Goal: Information Seeking & Learning: Learn about a topic

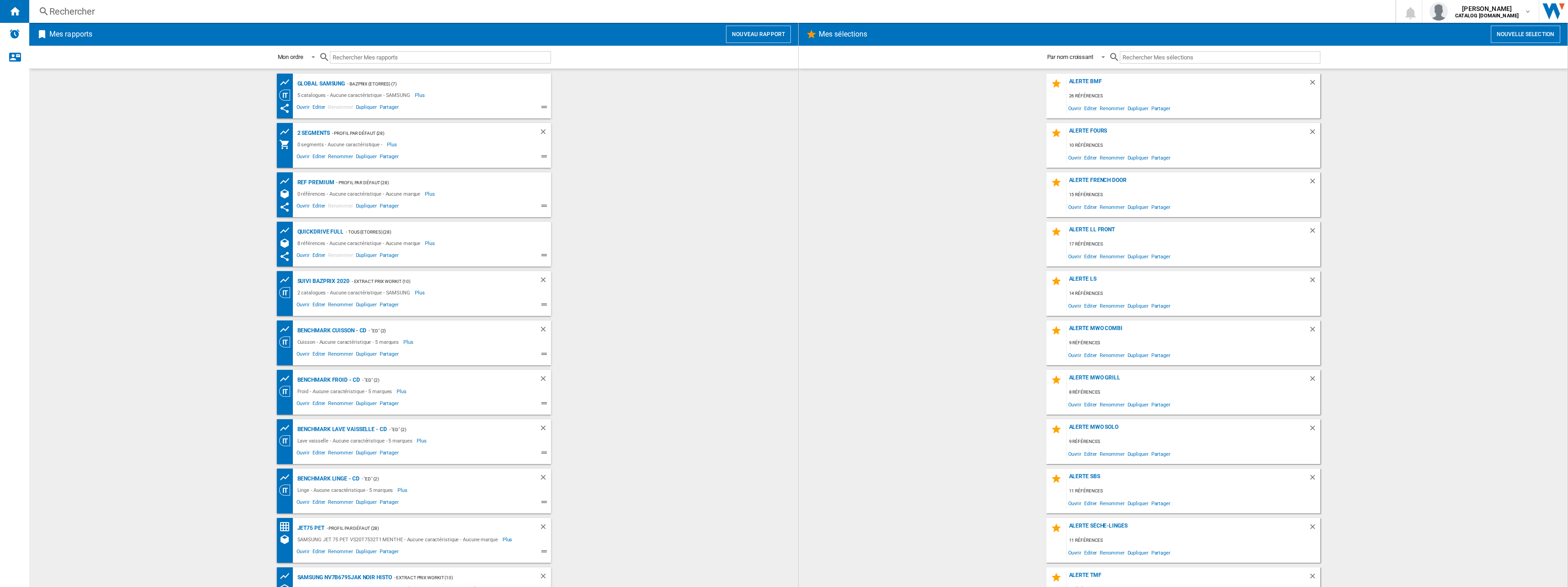
click at [98, 15] on div "Rechercher" at bounding box center [710, 11] width 1322 height 13
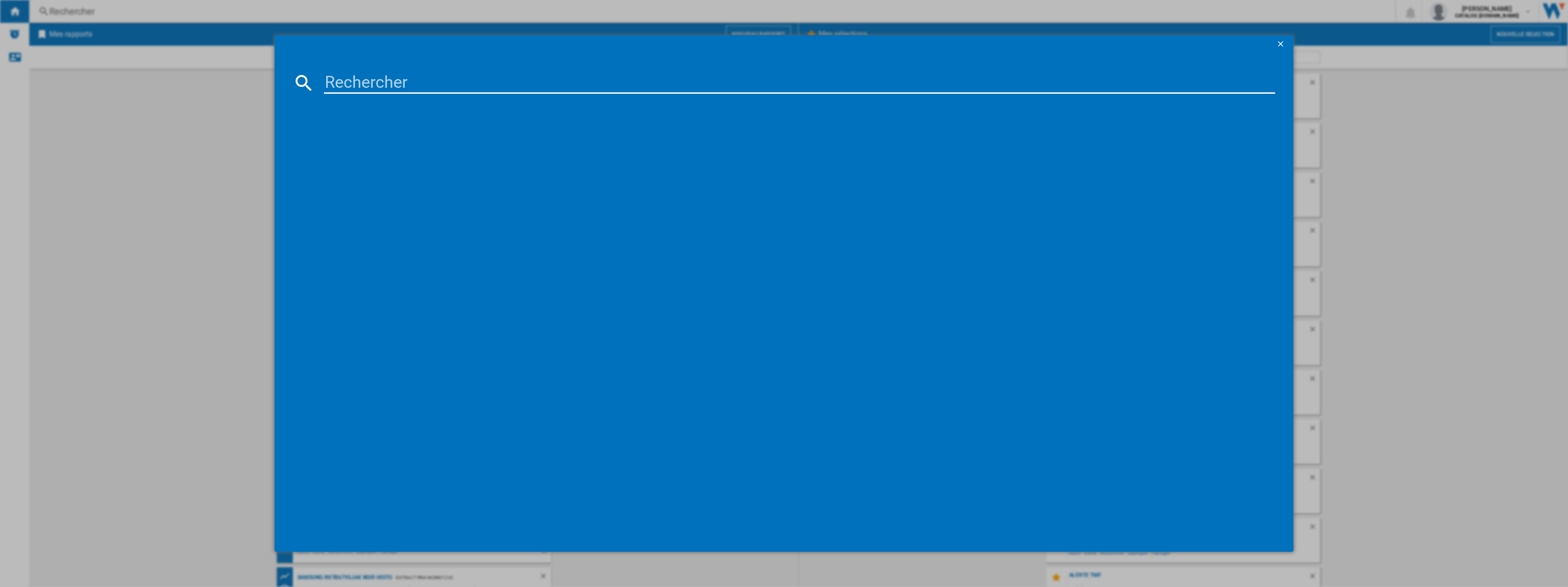
click at [421, 79] on input at bounding box center [799, 83] width 951 height 22
type input "KG49NXXEA"
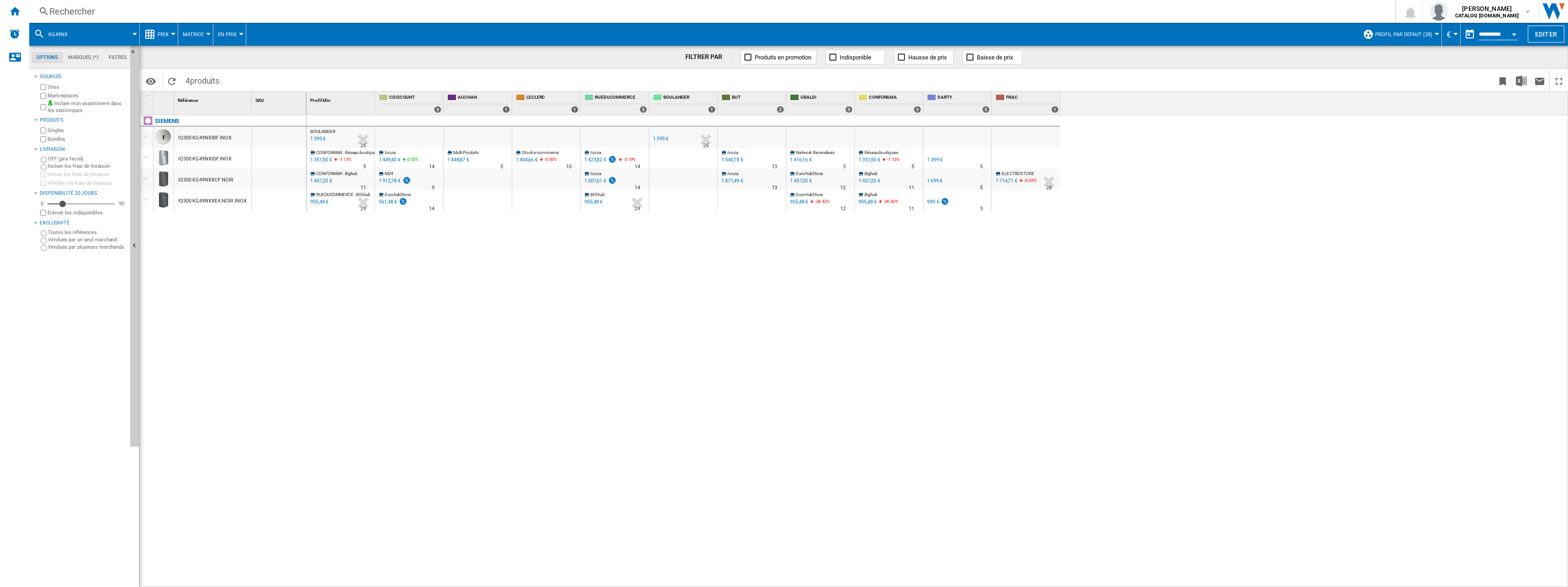
click at [155, 29] on ng-md-icon at bounding box center [150, 34] width 11 height 11
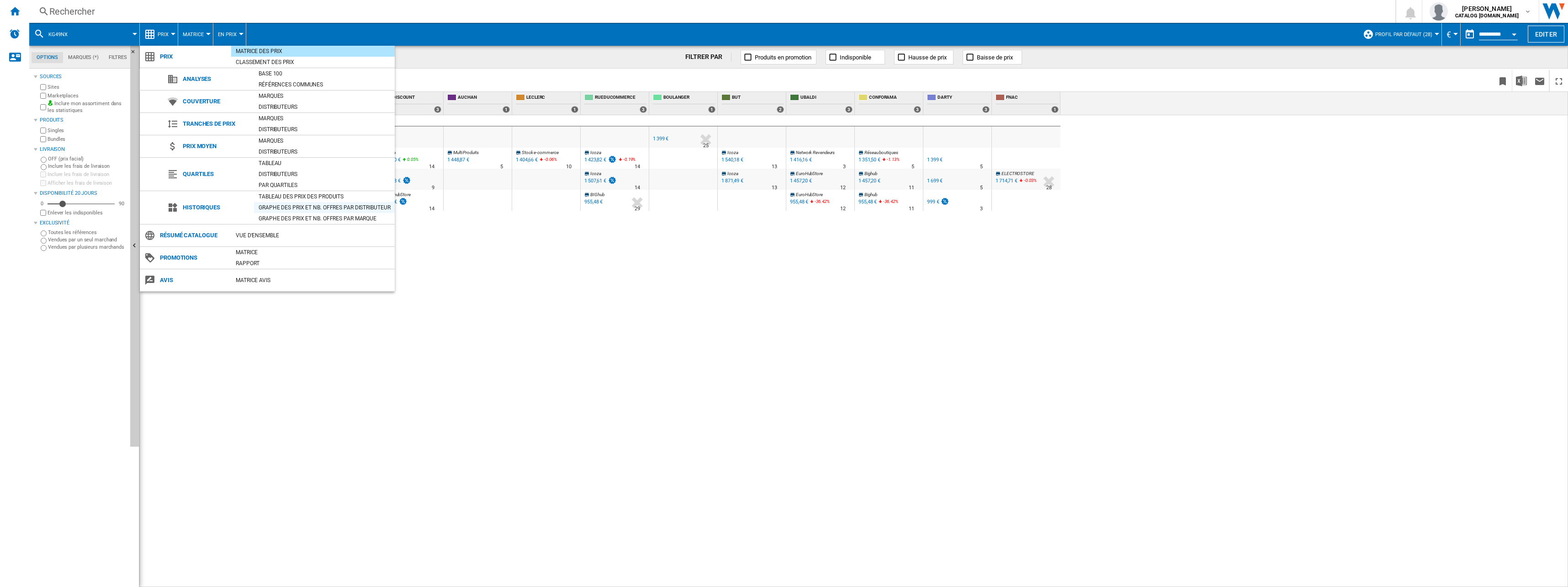
click at [310, 207] on div "Graphe des prix et nb. offres par distributeur" at bounding box center [324, 207] width 141 height 9
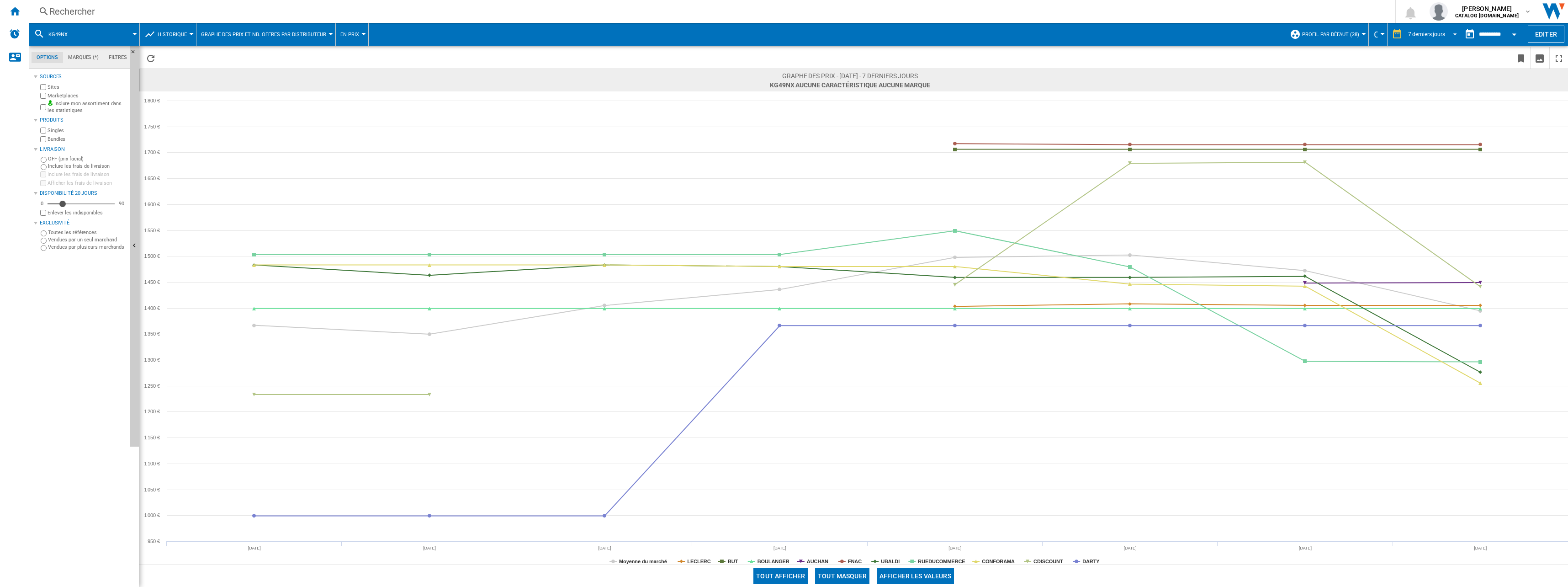
click at [1421, 35] on div "7 derniers jours" at bounding box center [1426, 34] width 37 height 7
click at [1429, 127] on div "6 derniers mois" at bounding box center [1425, 128] width 38 height 8
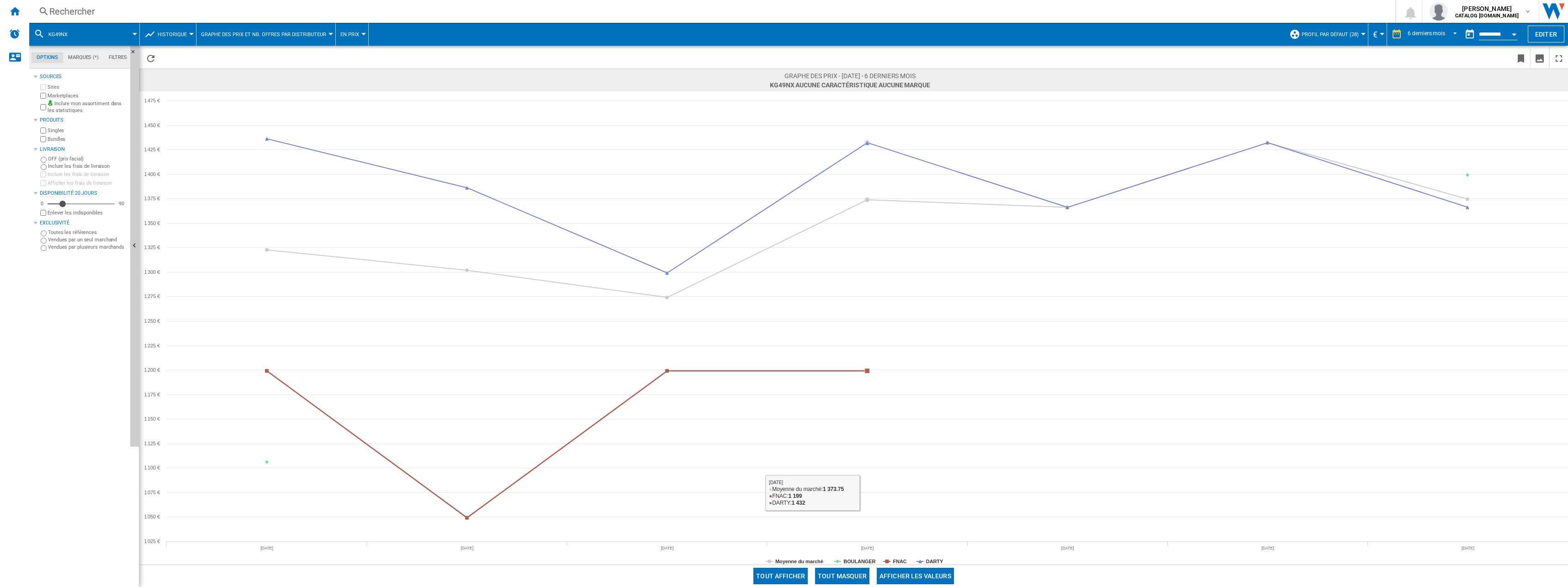
click at [855, 572] on button "Tout masquer" at bounding box center [842, 575] width 54 height 16
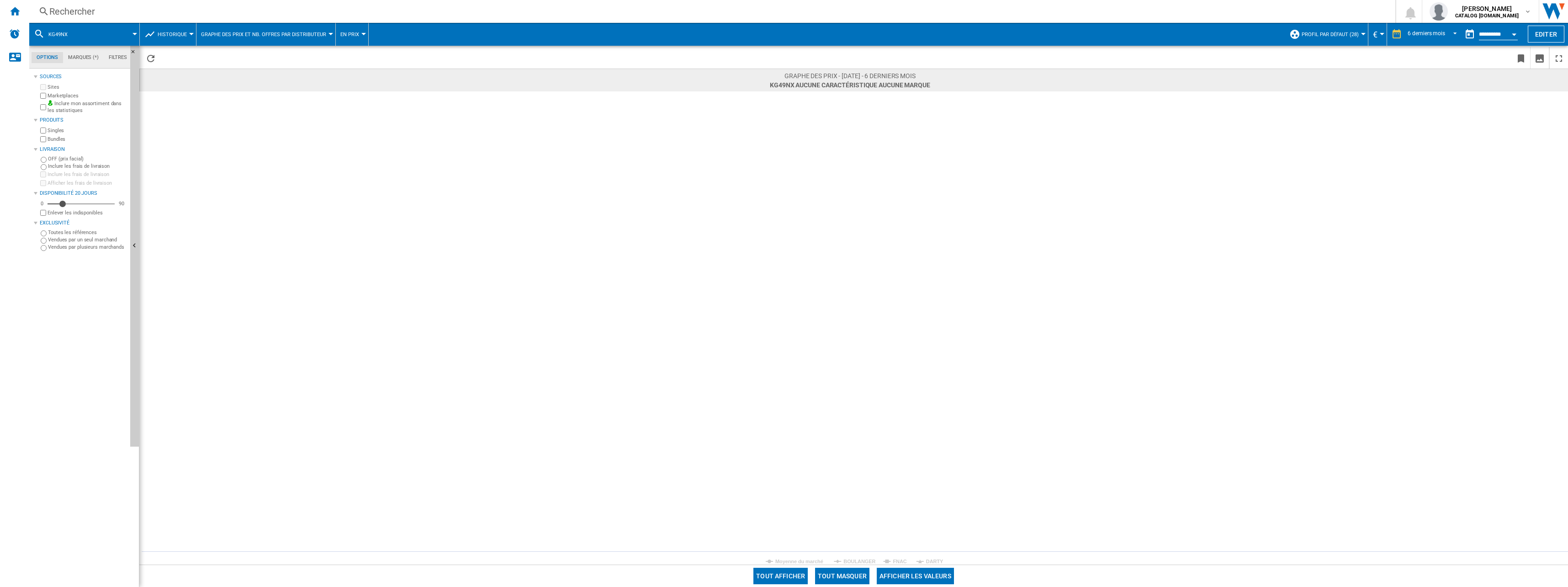
click at [922, 558] on rect at bounding box center [853, 328] width 1429 height 473
click at [928, 561] on tspan "DARTY" at bounding box center [934, 561] width 18 height 5
click at [1435, 37] on div "6 derniers mois" at bounding box center [1427, 34] width 38 height 7
click at [1438, 82] on md-option "32 dernières semaines" at bounding box center [1433, 76] width 69 height 14
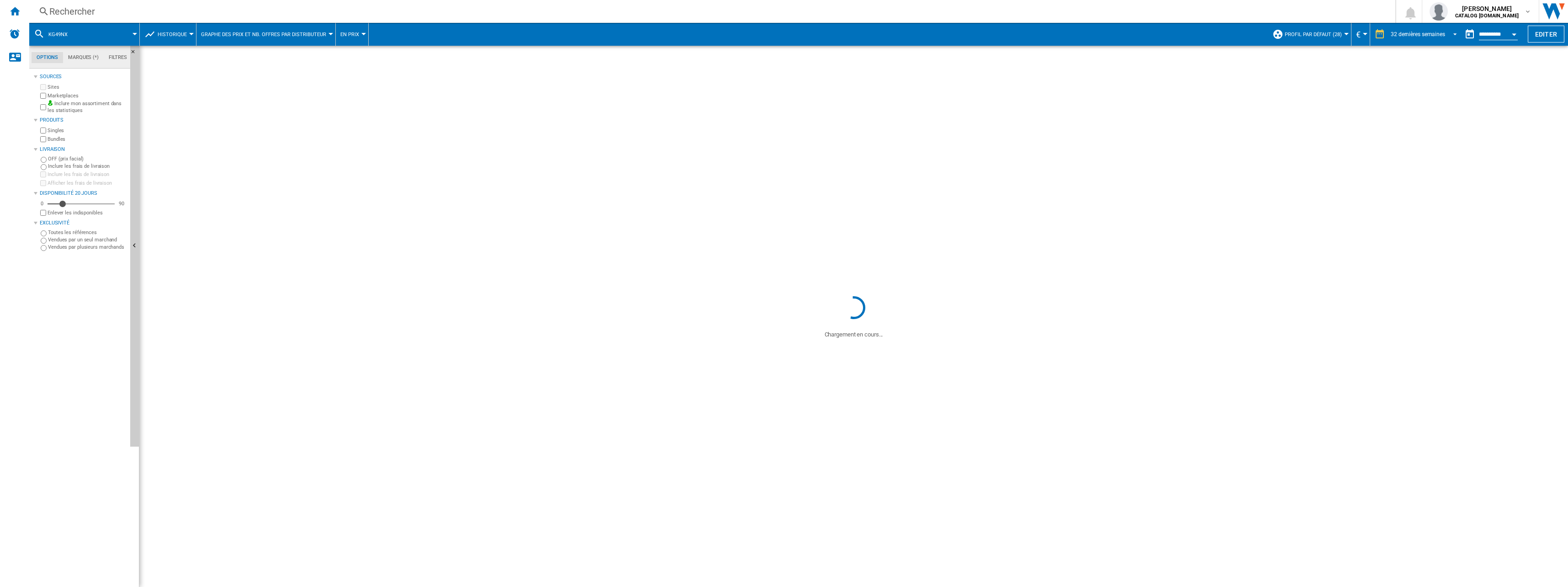
click at [1444, 34] on md-select-value "32 dernières semaines" at bounding box center [1425, 34] width 71 height 14
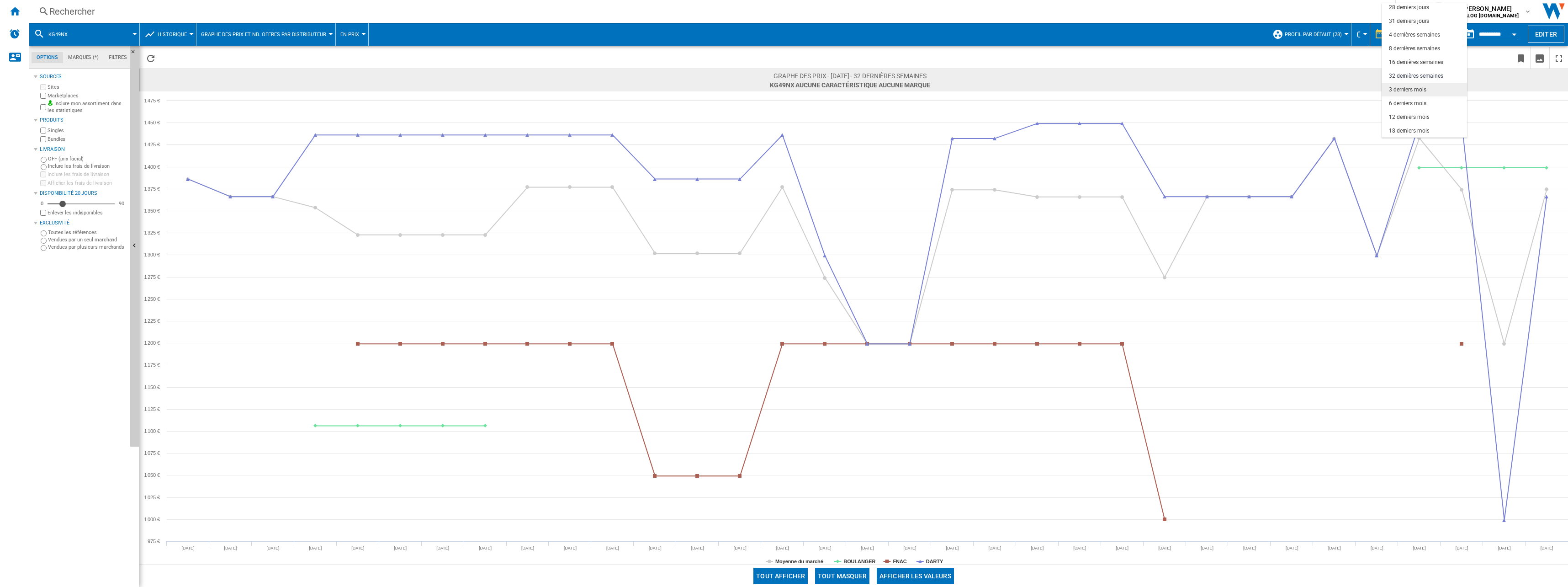
click at [1424, 91] on div "3 derniers mois" at bounding box center [1408, 90] width 38 height 8
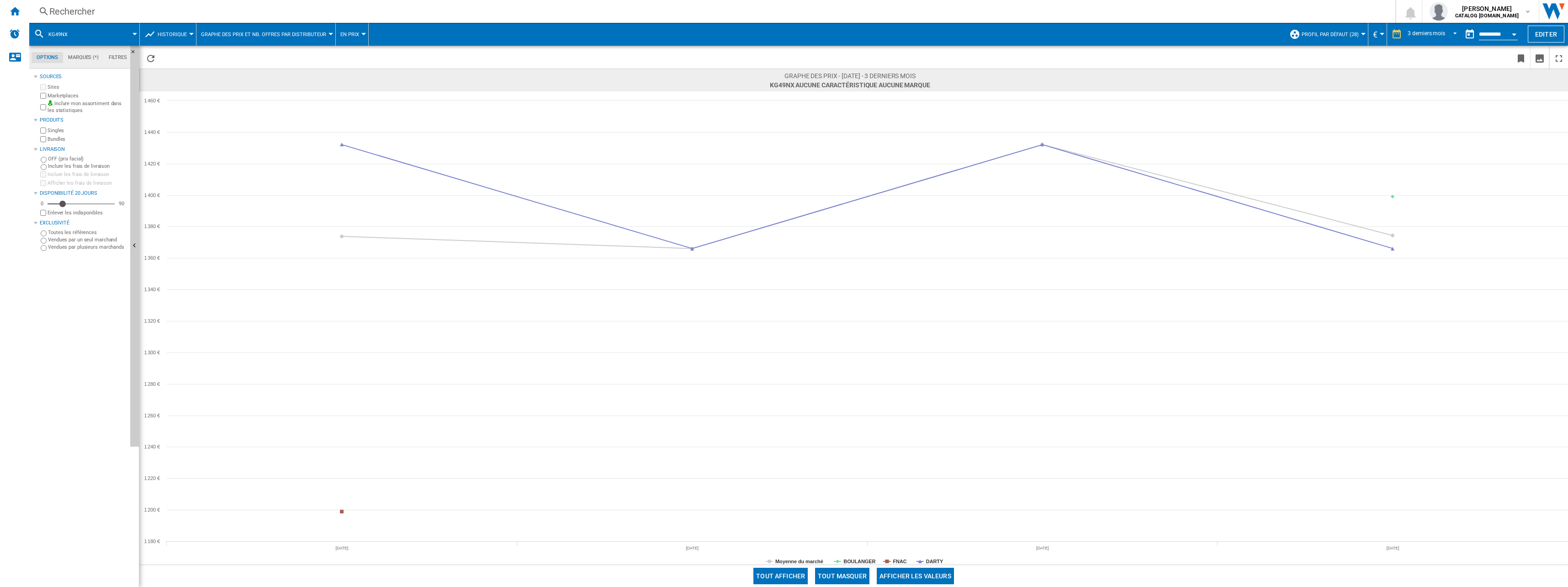
drag, startPoint x: 850, startPoint y: 577, endPoint x: 853, endPoint y: 572, distance: 5.8
click at [850, 577] on button "Tout masquer" at bounding box center [842, 575] width 54 height 16
click at [928, 556] on rect at bounding box center [853, 328] width 1429 height 473
click at [930, 560] on tspan "DARTY" at bounding box center [934, 561] width 18 height 5
click at [70, 3] on div "Rechercher Rechercher 0 [PERSON_NAME] CATALOG [DOMAIN_NAME] CATALOG [DOMAIN_NAM…" at bounding box center [799, 12] width 1539 height 23
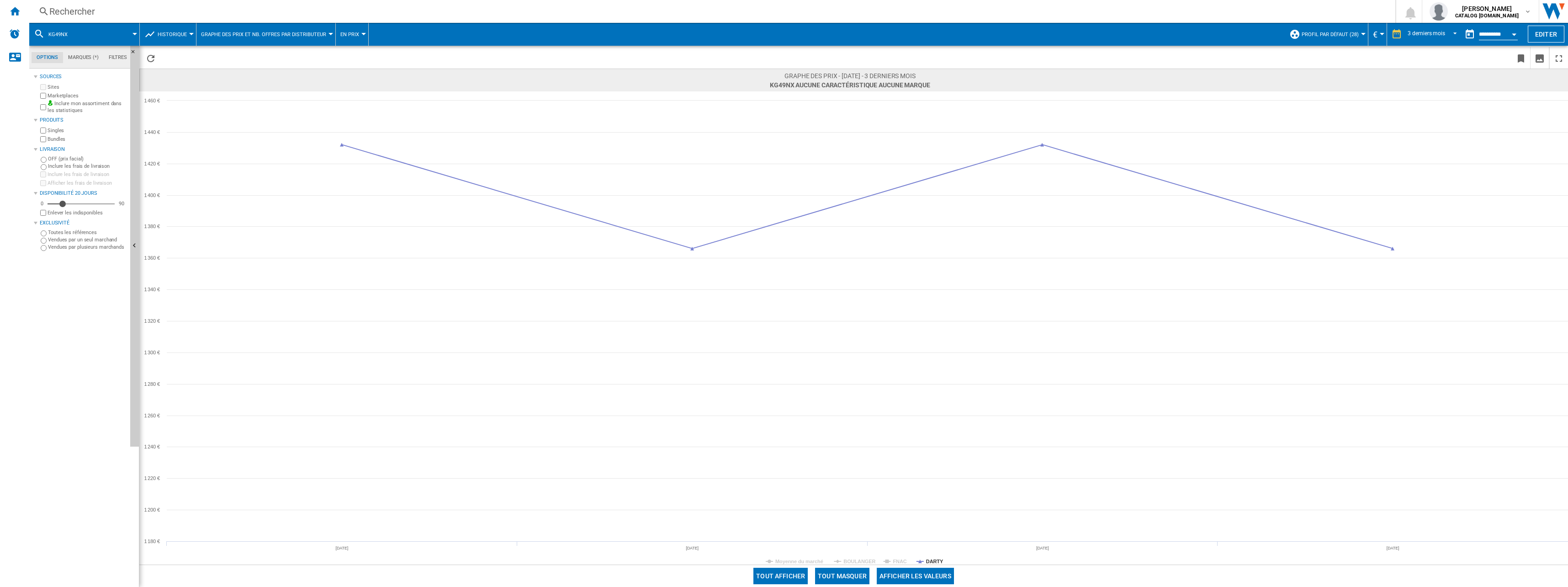
click at [73, 12] on div "Rechercher" at bounding box center [710, 11] width 1322 height 13
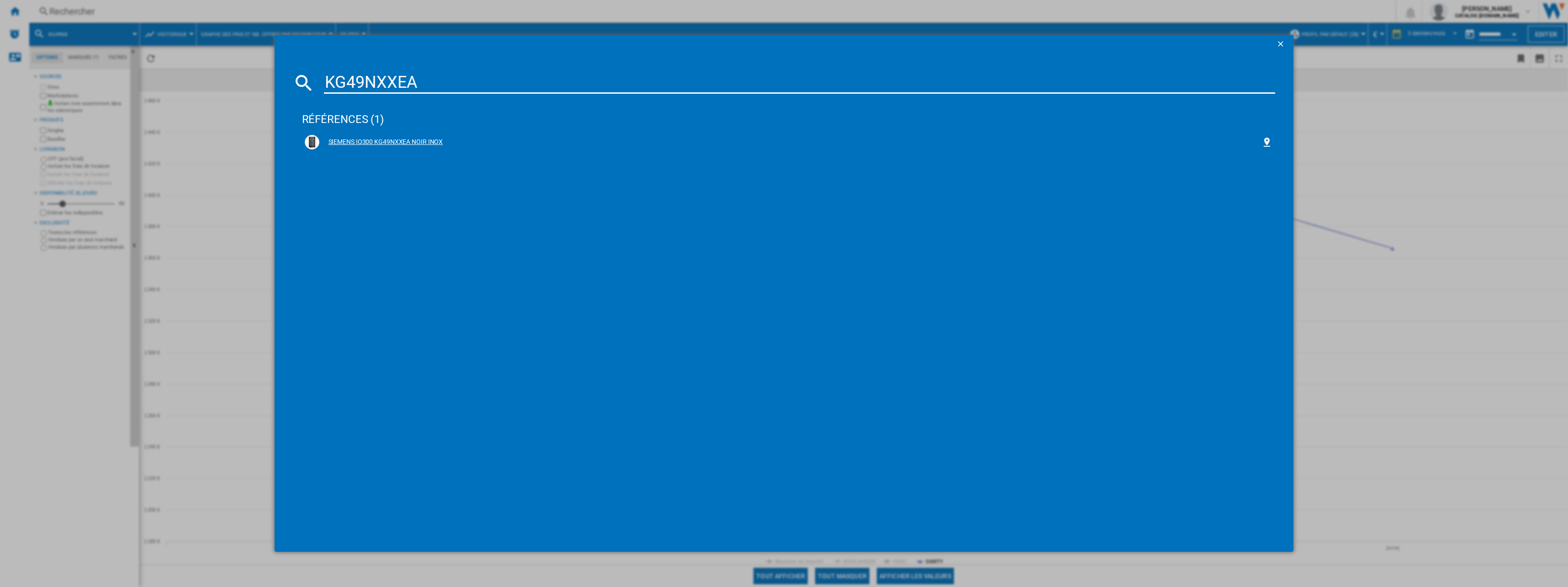
type input "KG49NXXEA"
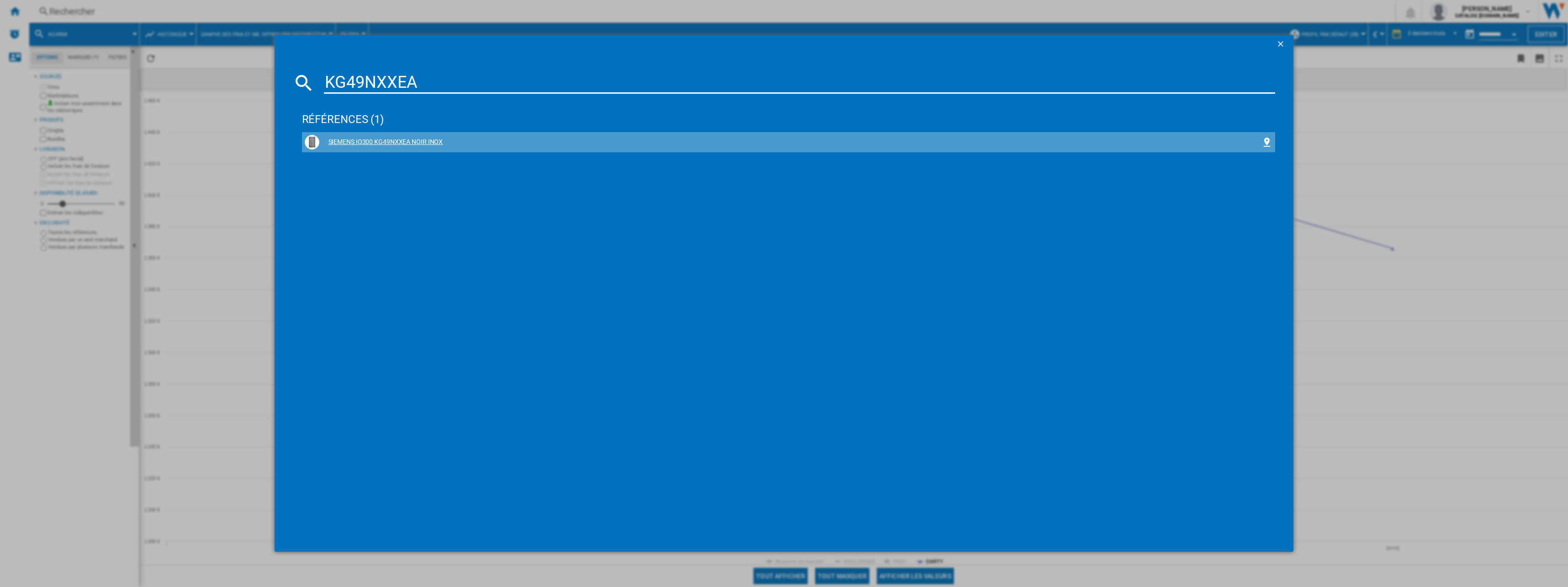
click at [378, 144] on div "SIEMENS IQ300 KG49NXXEA NOIR INOX" at bounding box center [791, 142] width 942 height 9
